Goal: Find specific page/section: Find specific page/section

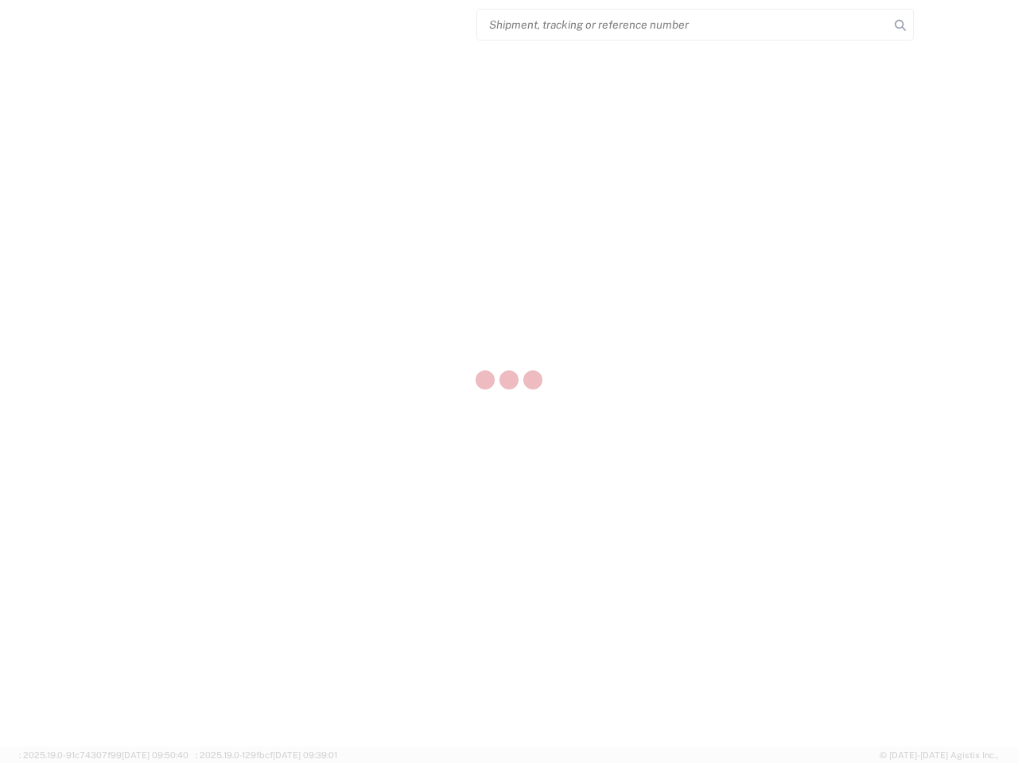
select select "US"
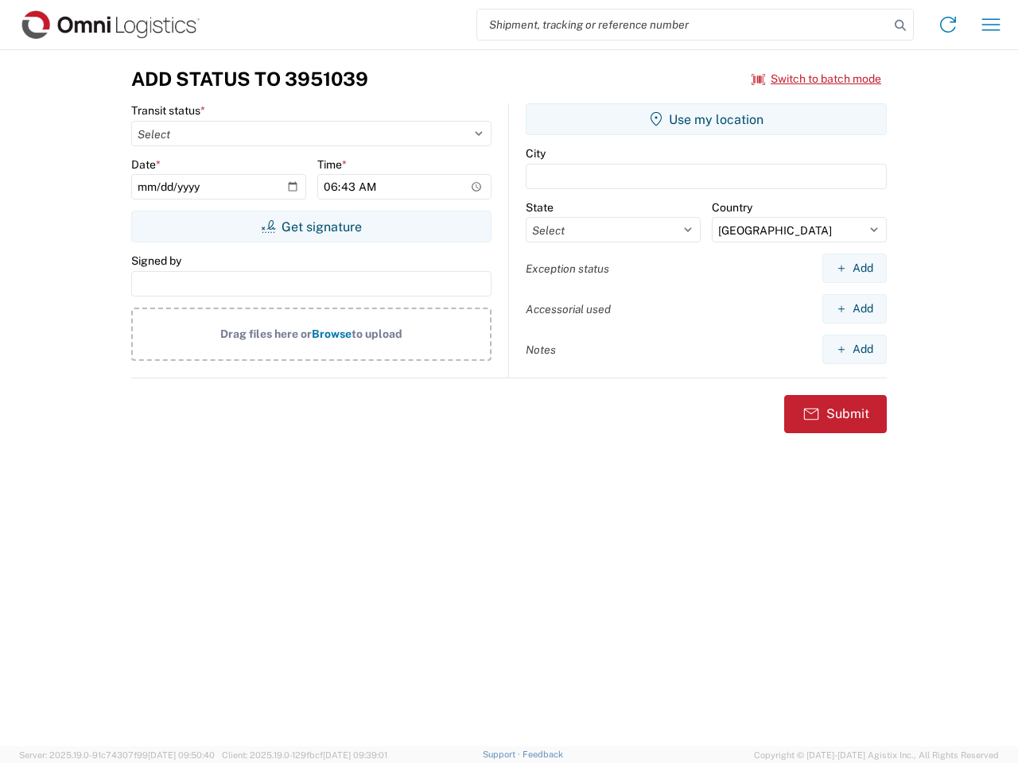
click at [683, 25] on input "search" at bounding box center [683, 25] width 412 height 30
click at [900, 25] on icon at bounding box center [900, 25] width 22 height 22
click at [948, 25] on icon at bounding box center [947, 24] width 25 height 25
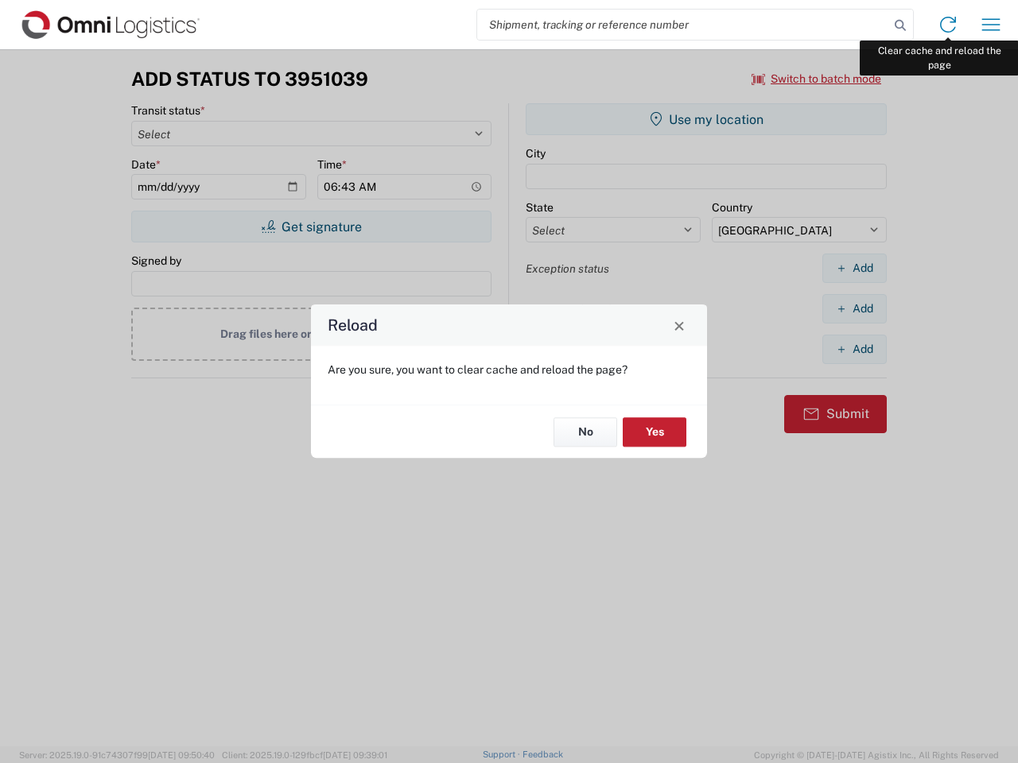
click at [991, 25] on div "Reload Are you sure, you want to clear cache and reload the page? No Yes" at bounding box center [509, 381] width 1018 height 763
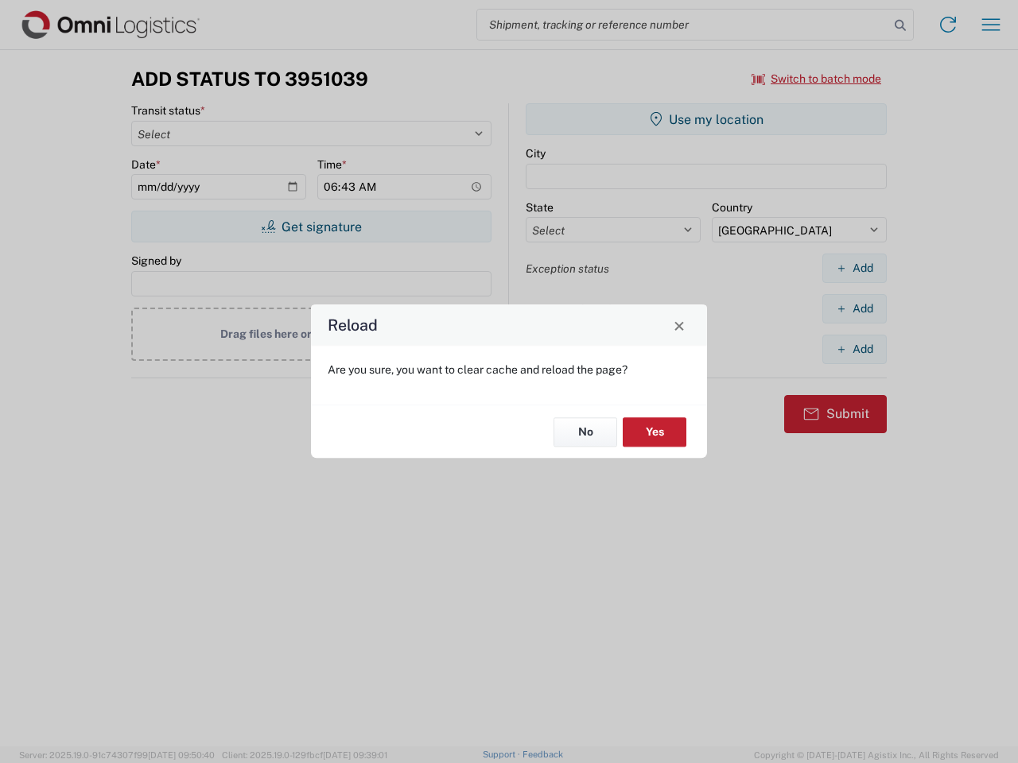
click at [817, 79] on div "Reload Are you sure, you want to clear cache and reload the page? No Yes" at bounding box center [509, 381] width 1018 height 763
click at [311, 227] on div "Reload Are you sure, you want to clear cache and reload the page? No Yes" at bounding box center [509, 381] width 1018 height 763
click at [706, 119] on div "Reload Are you sure, you want to clear cache and reload the page? No Yes" at bounding box center [509, 381] width 1018 height 763
click at [854, 268] on div "Reload Are you sure, you want to clear cache and reload the page? No Yes" at bounding box center [509, 381] width 1018 height 763
click at [854, 309] on div "Reload Are you sure, you want to clear cache and reload the page? No Yes" at bounding box center [509, 381] width 1018 height 763
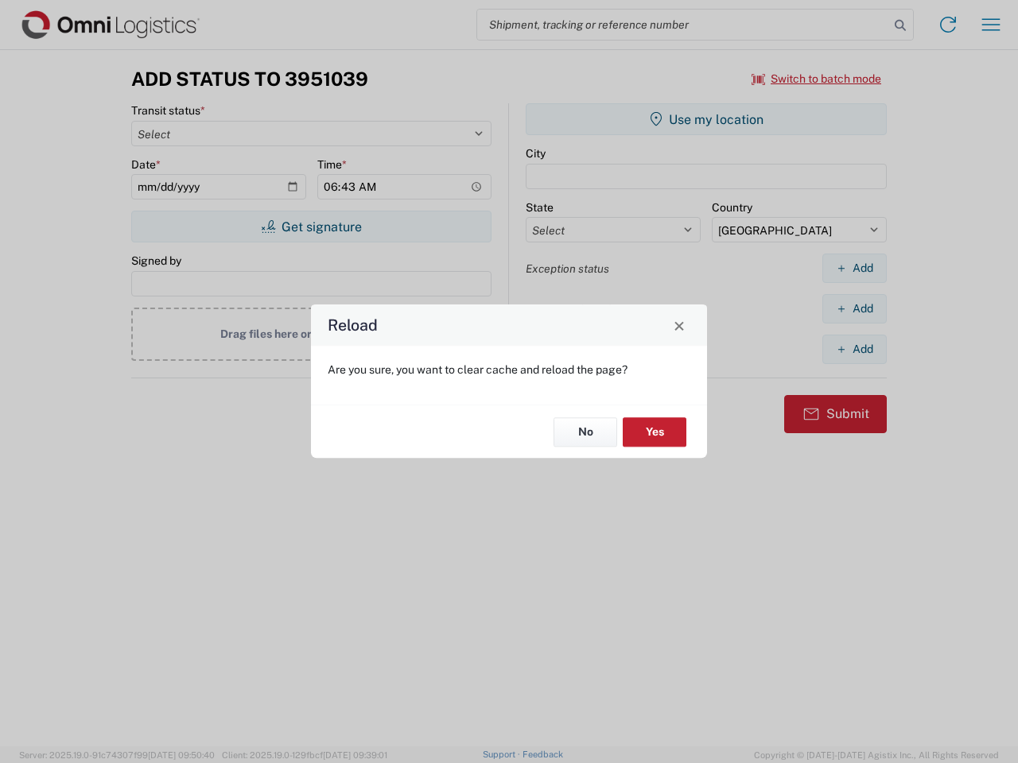
click at [854, 349] on div "Reload Are you sure, you want to clear cache and reload the page? No Yes" at bounding box center [509, 381] width 1018 height 763
